Goal: Task Accomplishment & Management: Use online tool/utility

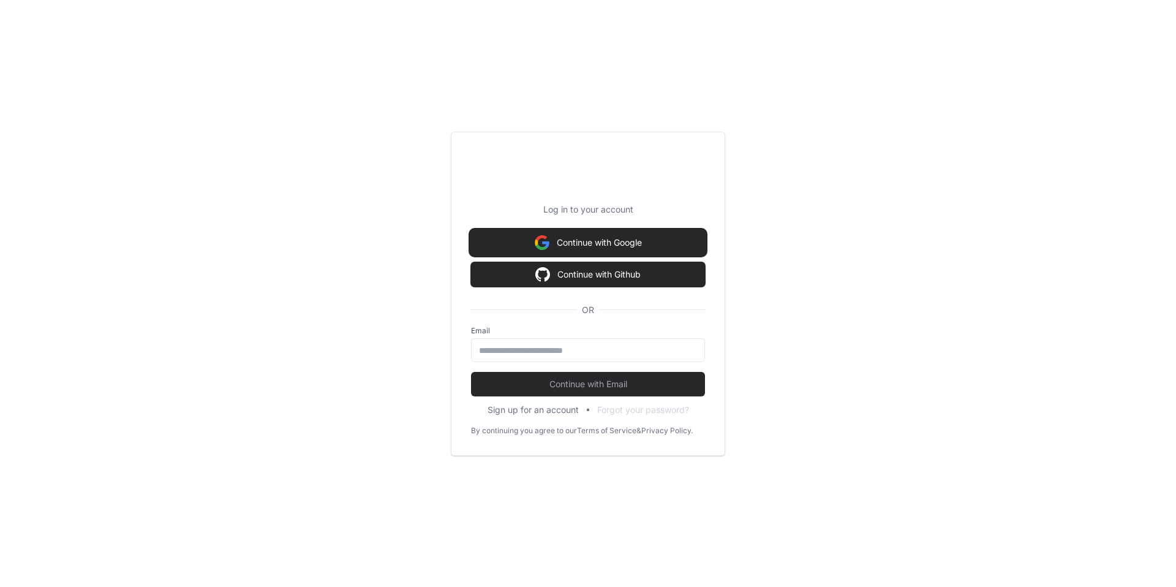
click at [611, 244] on button "Continue with Google" at bounding box center [588, 242] width 234 height 25
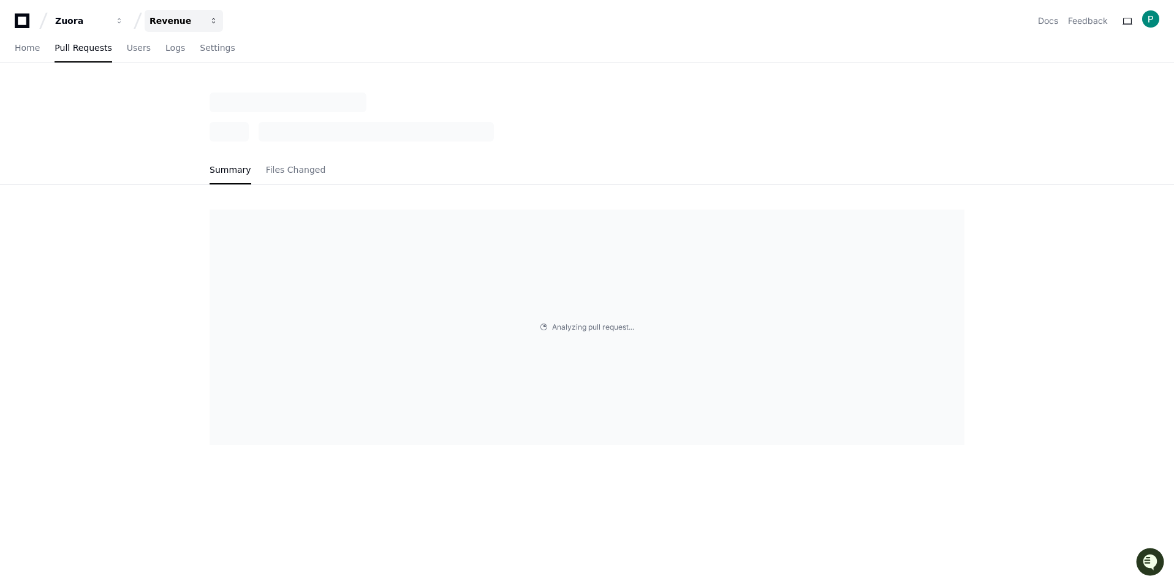
click at [213, 22] on span "button" at bounding box center [214, 21] width 9 height 9
click at [194, 114] on span "Revenue" at bounding box center [188, 114] width 39 height 15
click at [289, 159] on link "Files Changed" at bounding box center [296, 170] width 60 height 28
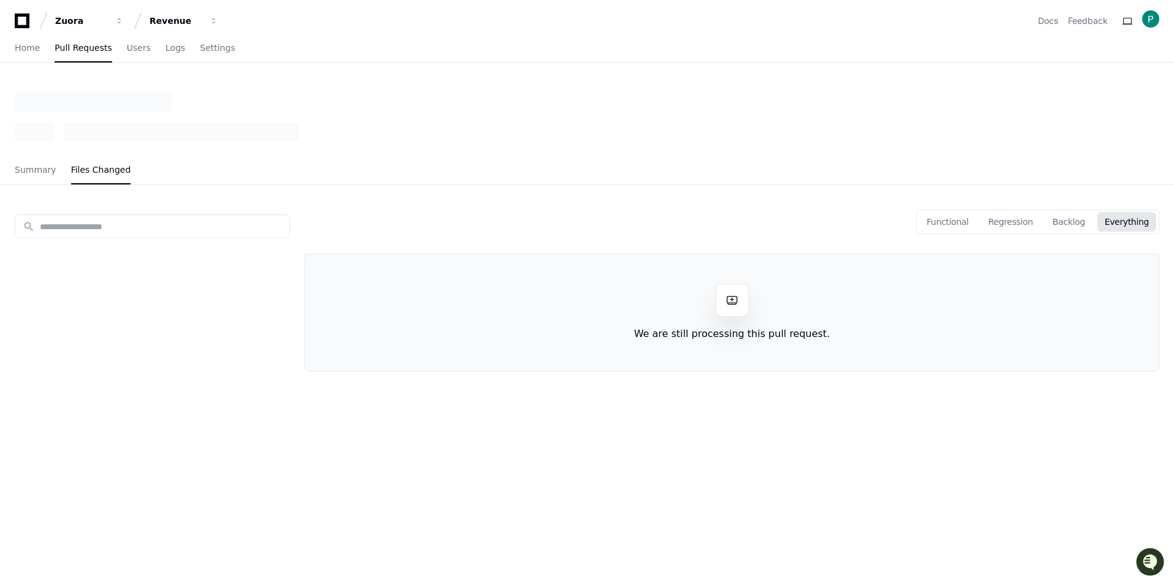
click at [735, 303] on span at bounding box center [732, 300] width 12 height 12
click at [1074, 220] on button "Backlog" at bounding box center [1068, 222] width 47 height 20
click at [963, 225] on button "Functional" at bounding box center [947, 222] width 57 height 20
click at [31, 175] on link "Summary" at bounding box center [36, 170] width 42 height 28
